Goal: Information Seeking & Learning: Learn about a topic

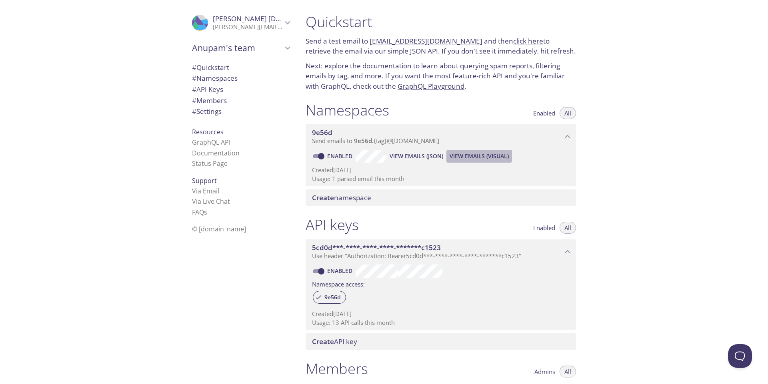
click at [456, 156] on span "View Emails (Visual)" at bounding box center [478, 157] width 59 height 10
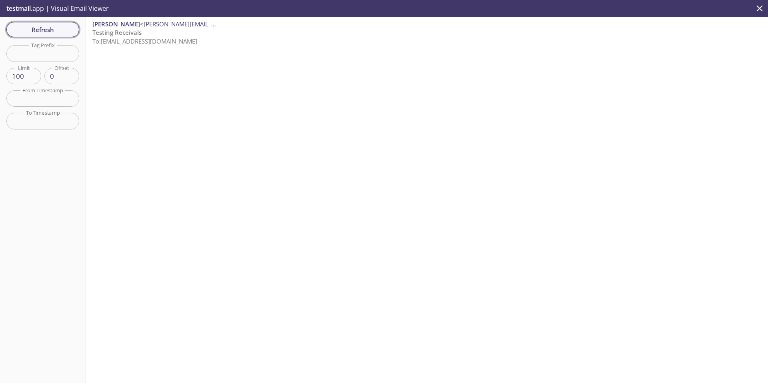
click at [75, 34] on button "Refresh" at bounding box center [42, 29] width 73 height 15
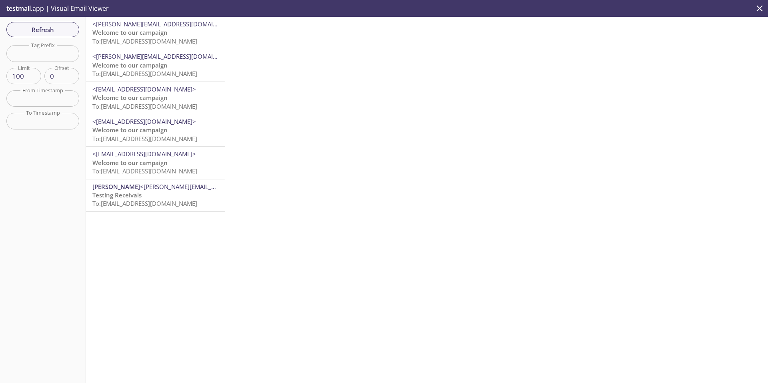
click at [167, 45] on span "To: [EMAIL_ADDRESS][DOMAIN_NAME]" at bounding box center [144, 41] width 105 height 8
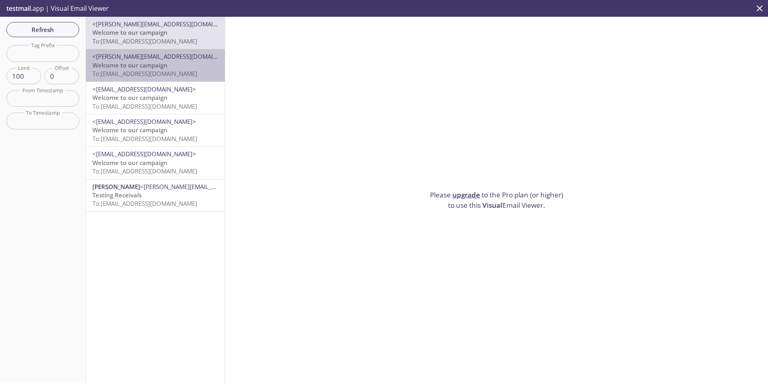
click at [162, 66] on span "Welcome to our campaign" at bounding box center [129, 65] width 75 height 8
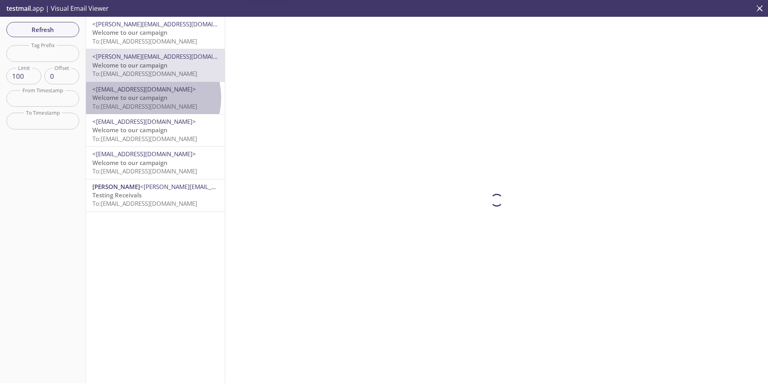
click at [148, 98] on span "Welcome to our campaign" at bounding box center [129, 98] width 75 height 8
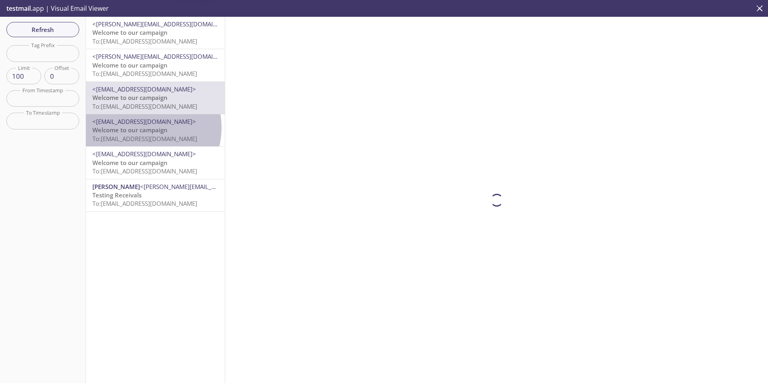
click at [144, 128] on span "Welcome to our campaign" at bounding box center [129, 130] width 75 height 8
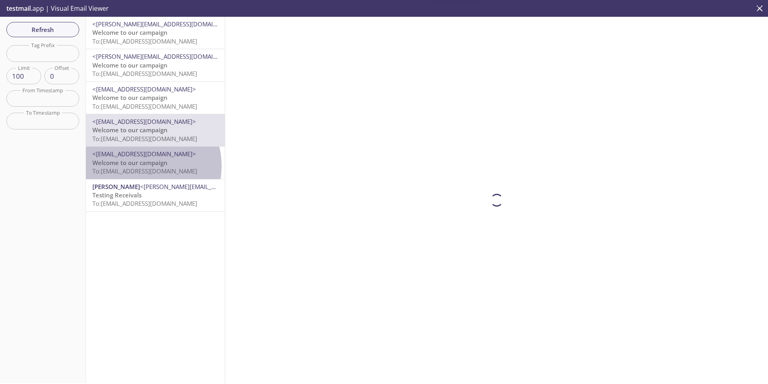
click at [137, 166] on span "Welcome to our campaign" at bounding box center [129, 163] width 75 height 8
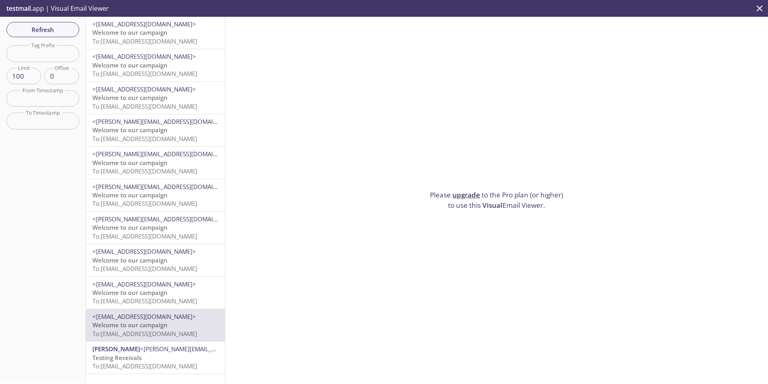
click at [188, 46] on p "Welcome to our campaign To: [EMAIL_ADDRESS][DOMAIN_NAME]" at bounding box center [155, 36] width 126 height 17
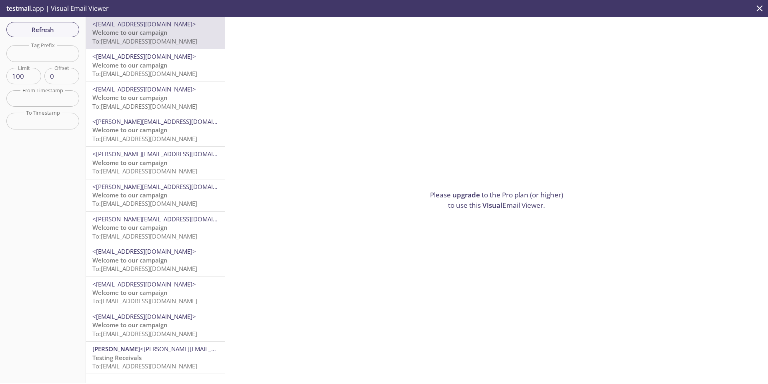
click at [171, 38] on span "To: [EMAIL_ADDRESS][DOMAIN_NAME]" at bounding box center [144, 41] width 105 height 8
click at [146, 176] on div "<[PERSON_NAME][EMAIL_ADDRESS][DOMAIN_NAME]> Welcome to our campaign To: [EMAIL_…" at bounding box center [155, 163] width 139 height 32
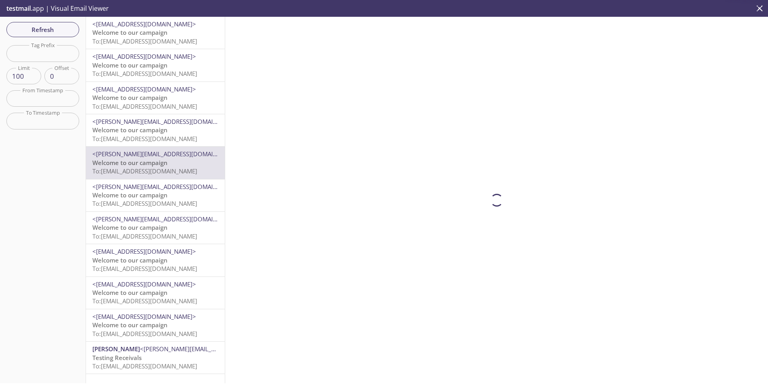
click at [146, 189] on span "<[PERSON_NAME][EMAIL_ADDRESS][DOMAIN_NAME]>" at bounding box center [167, 187] width 150 height 8
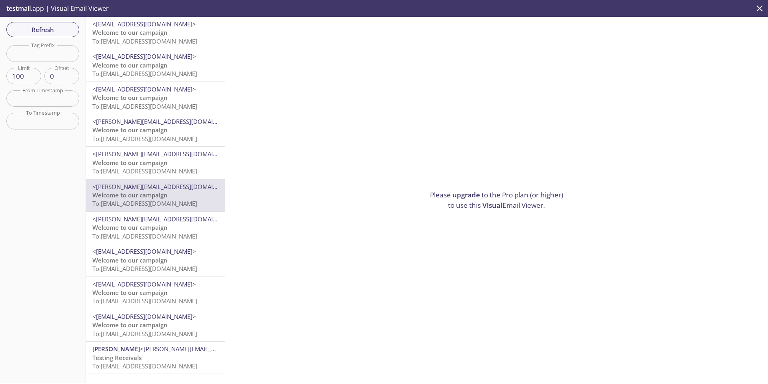
click at [155, 130] on span "Welcome to our campaign" at bounding box center [129, 130] width 75 height 8
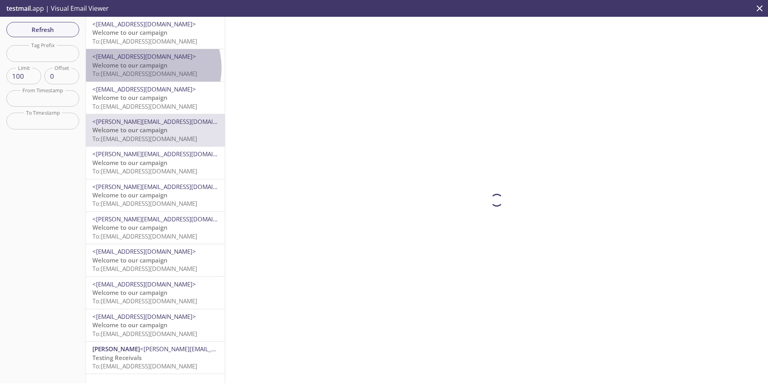
click at [150, 68] on span "Welcome to our campaign" at bounding box center [129, 65] width 75 height 8
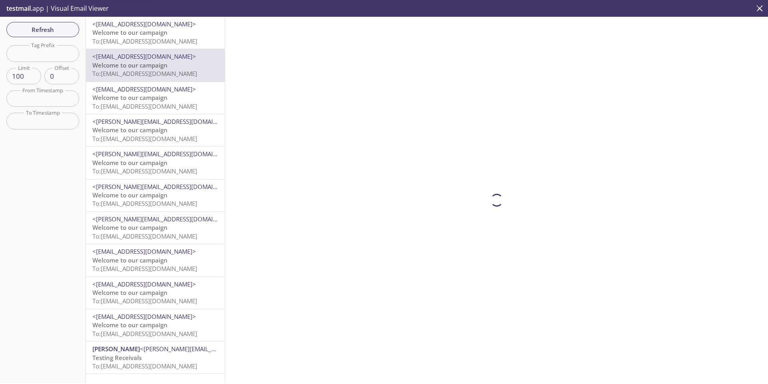
click at [135, 42] on span "To: [EMAIL_ADDRESS][DOMAIN_NAME]" at bounding box center [144, 41] width 105 height 8
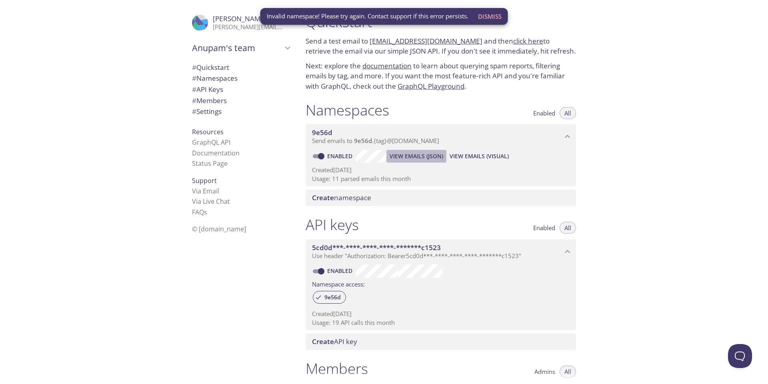
click at [411, 158] on span "View Emails (JSON)" at bounding box center [416, 157] width 54 height 10
